Goal: Find specific page/section: Find specific page/section

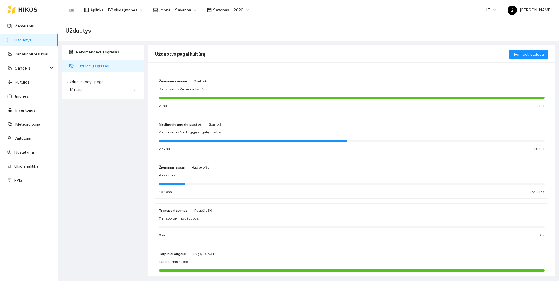
click at [197, 178] on div "Purškimas" at bounding box center [352, 176] width 386 height 6
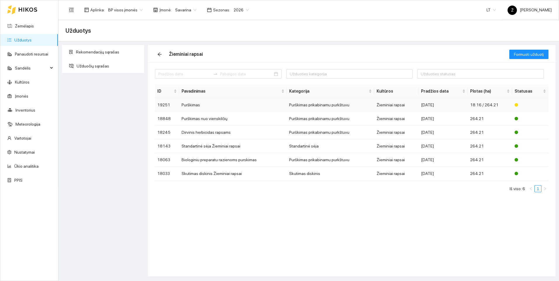
click at [200, 107] on td "Purškimas" at bounding box center [232, 105] width 107 height 14
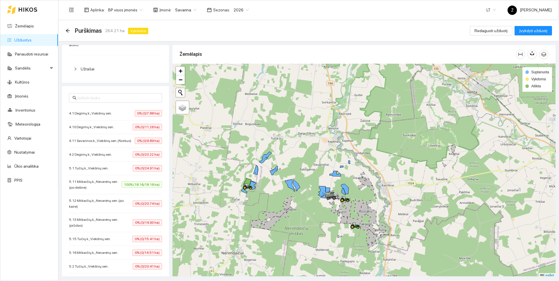
scroll to position [2, 0]
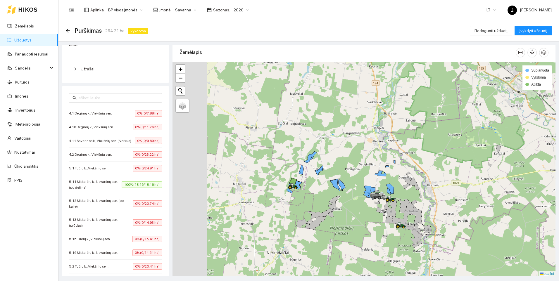
drag, startPoint x: 231, startPoint y: 160, endPoint x: 314, endPoint y: 160, distance: 83.0
click at [283, 161] on div at bounding box center [364, 169] width 383 height 215
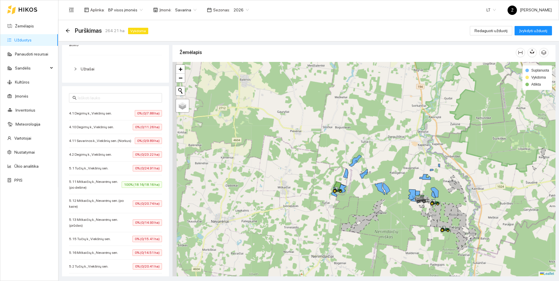
drag, startPoint x: 314, startPoint y: 160, endPoint x: 339, endPoint y: 164, distance: 25.5
click at [339, 164] on div at bounding box center [364, 169] width 383 height 215
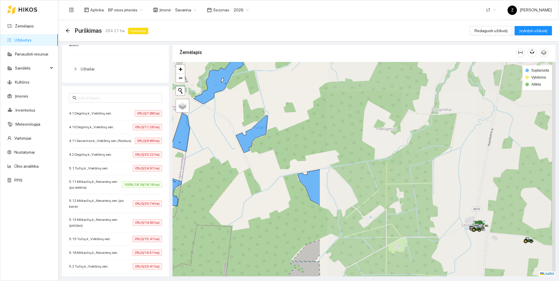
drag, startPoint x: 469, startPoint y: 193, endPoint x: 195, endPoint y: 173, distance: 274.7
click at [195, 173] on div at bounding box center [364, 169] width 383 height 215
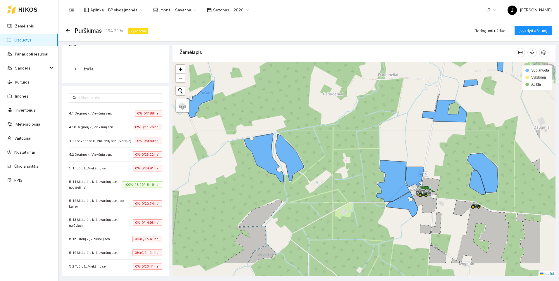
drag, startPoint x: 395, startPoint y: 205, endPoint x: 341, endPoint y: 170, distance: 63.8
click at [341, 170] on div at bounding box center [364, 169] width 383 height 215
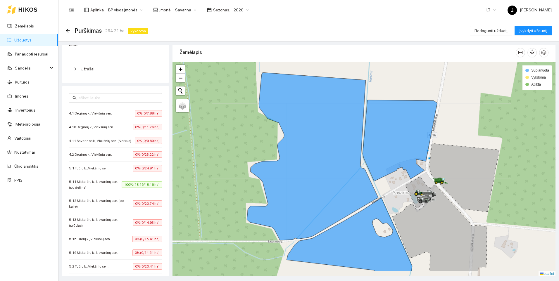
drag, startPoint x: 470, startPoint y: 216, endPoint x: 414, endPoint y: 189, distance: 61.9
click at [414, 189] on div at bounding box center [416, 196] width 4 height 15
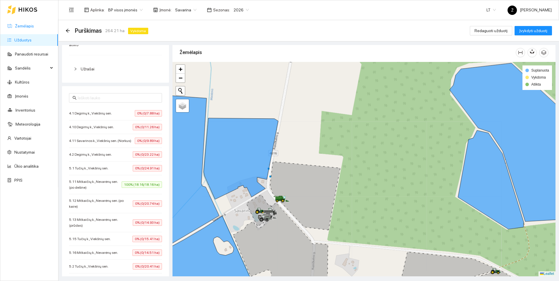
click at [33, 27] on link "Žemėlapis" at bounding box center [24, 26] width 19 height 5
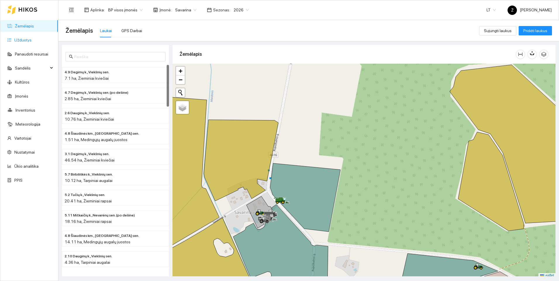
click at [32, 38] on link "Užduotys" at bounding box center [22, 40] width 17 height 5
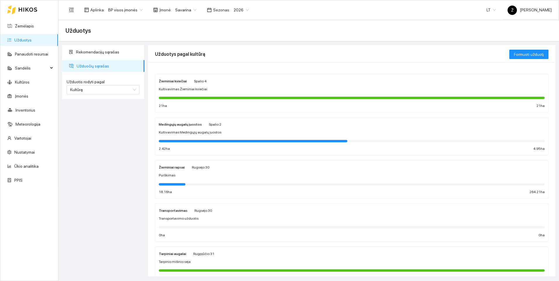
click at [126, 165] on div "Rekomendacijų sąrašas Užduočių sąrašas Užduotis rodyti pagal Kultūrą Užduotis r…" at bounding box center [103, 161] width 86 height 232
